Goal: Find specific page/section: Find specific page/section

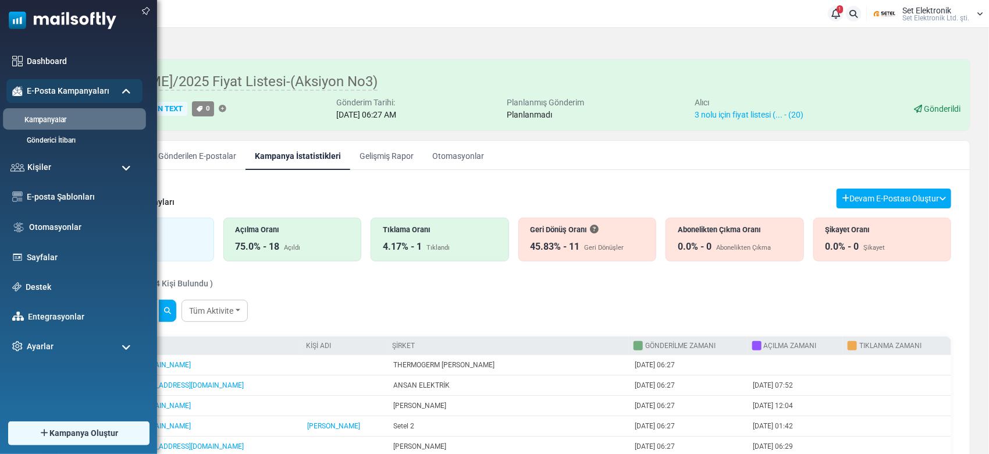
click at [51, 123] on link "Kampanyalar" at bounding box center [73, 120] width 140 height 11
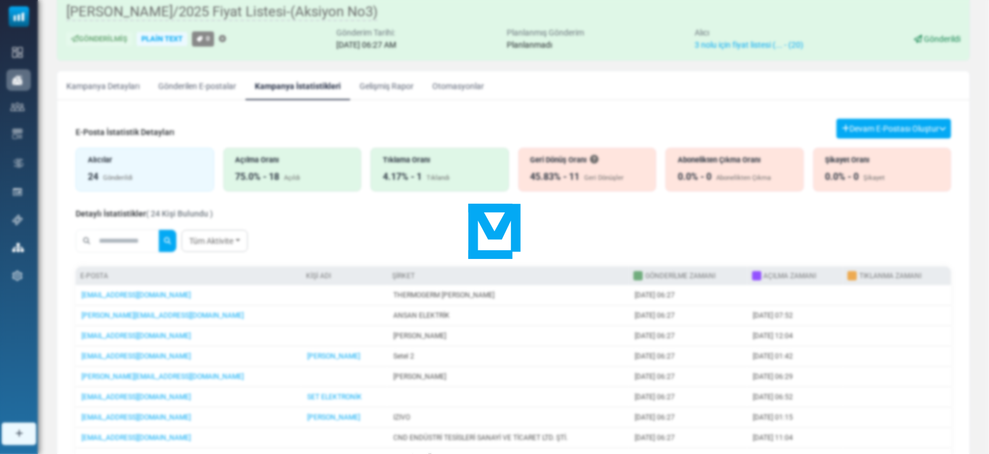
scroll to position [118, 0]
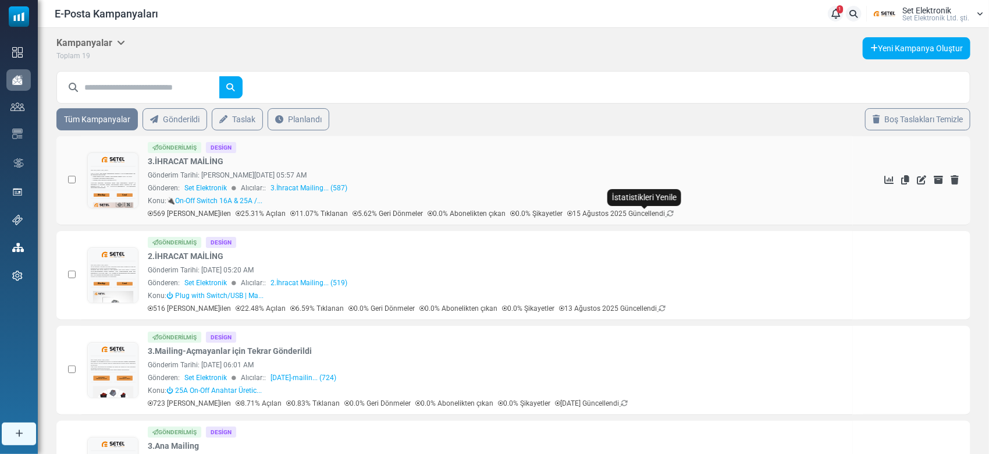
click at [667, 212] on icon at bounding box center [670, 213] width 7 height 7
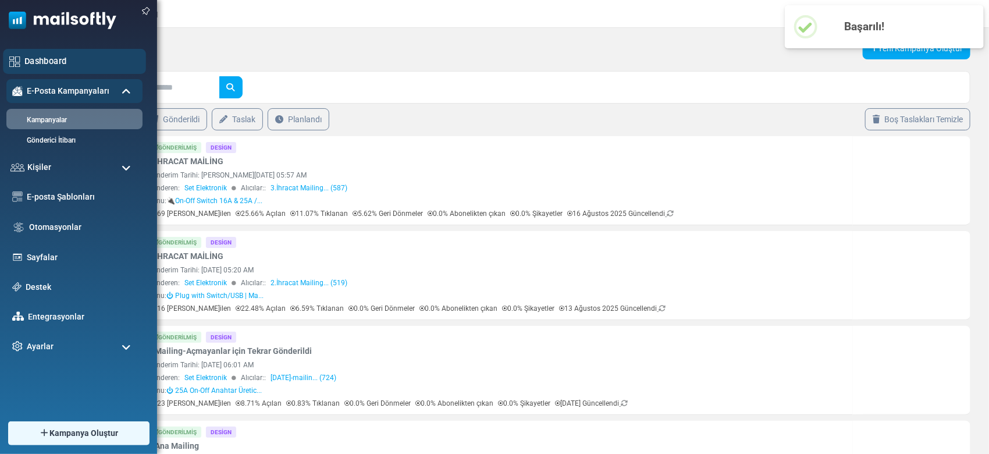
click at [70, 53] on div "Dashboard" at bounding box center [74, 61] width 143 height 25
